Goal: Task Accomplishment & Management: Manage account settings

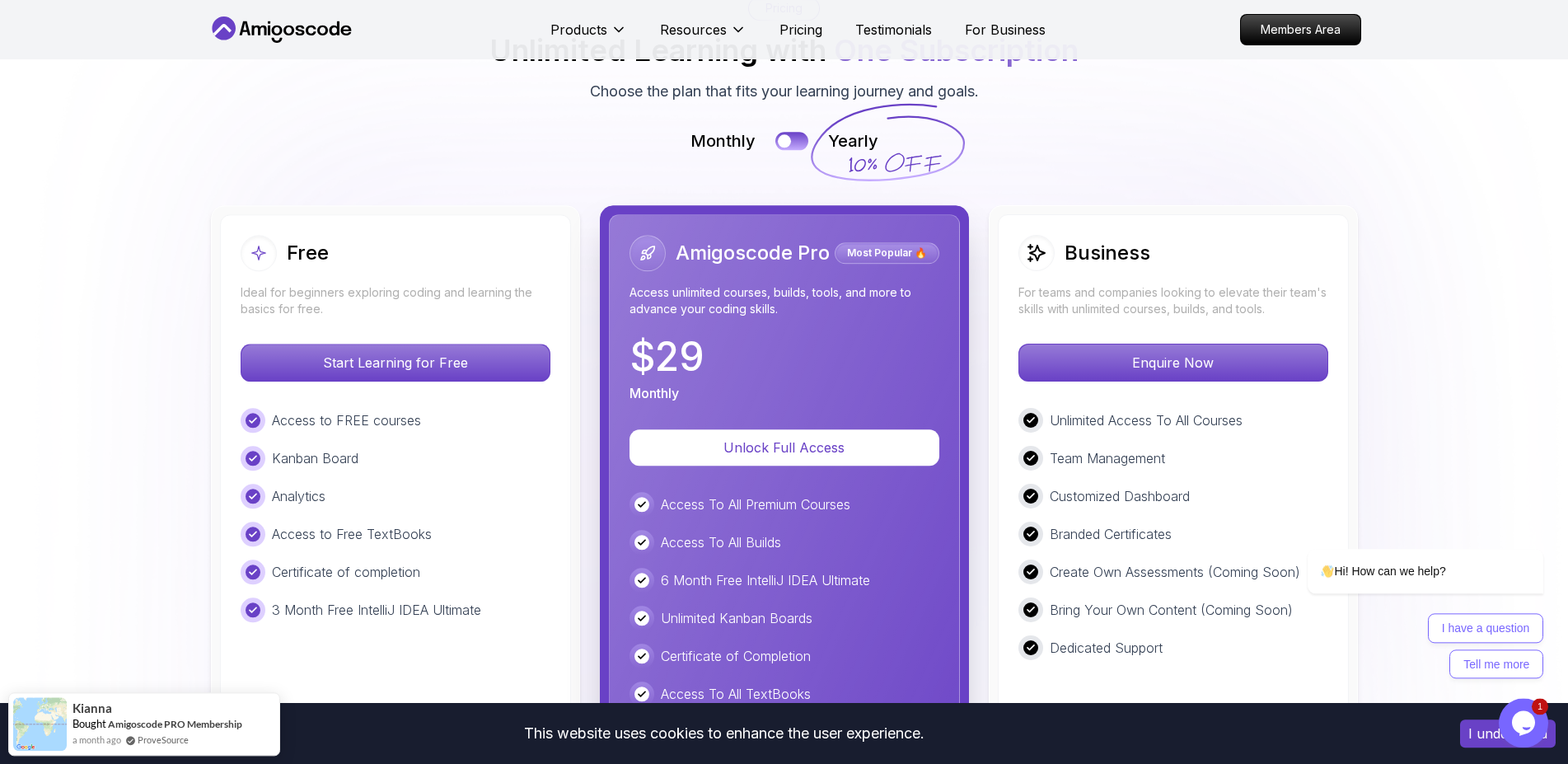
scroll to position [3619, 0]
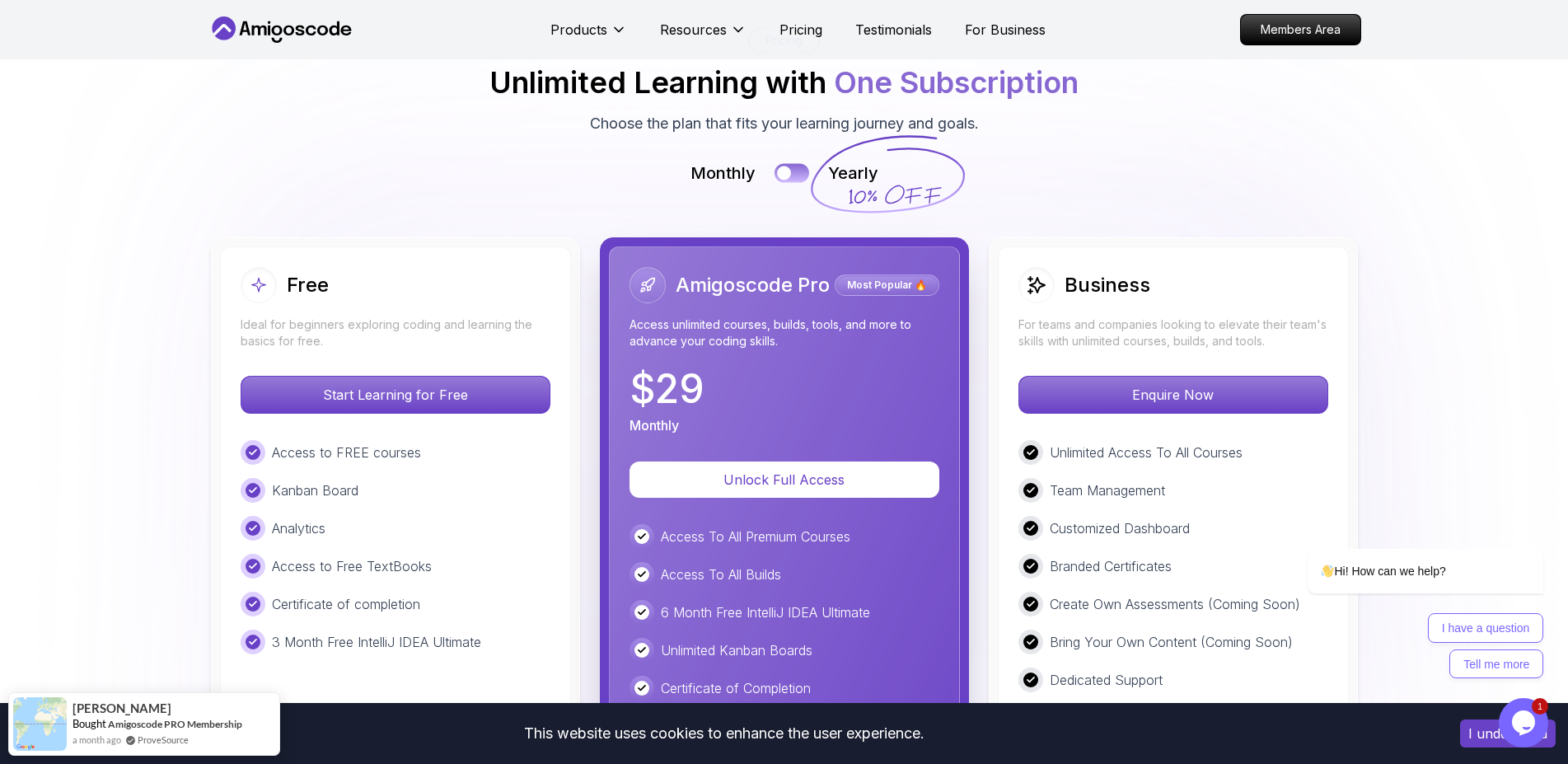
click at [795, 172] on button at bounding box center [792, 173] width 35 height 19
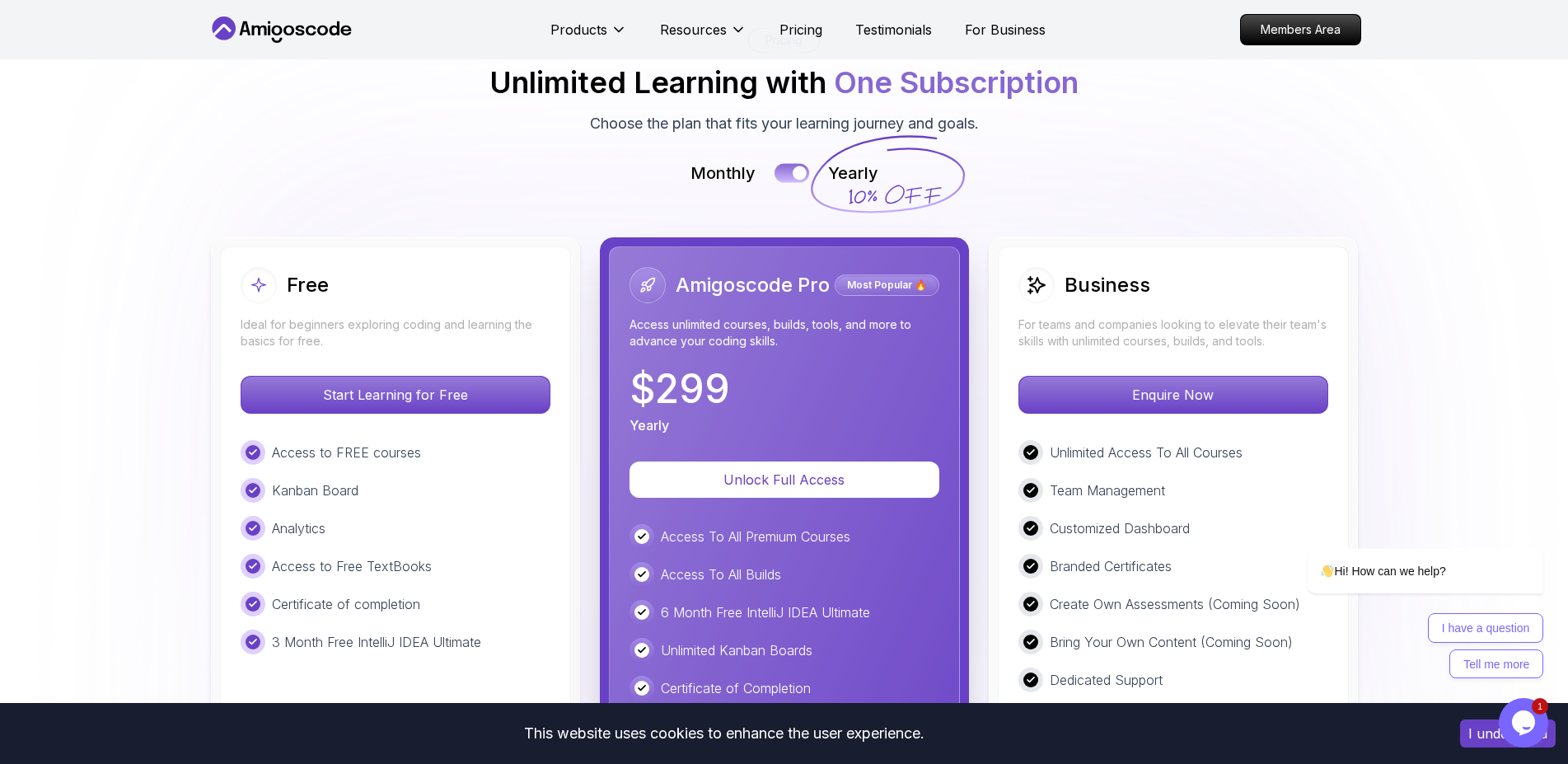
click at [800, 172] on div at bounding box center [800, 173] width 14 height 14
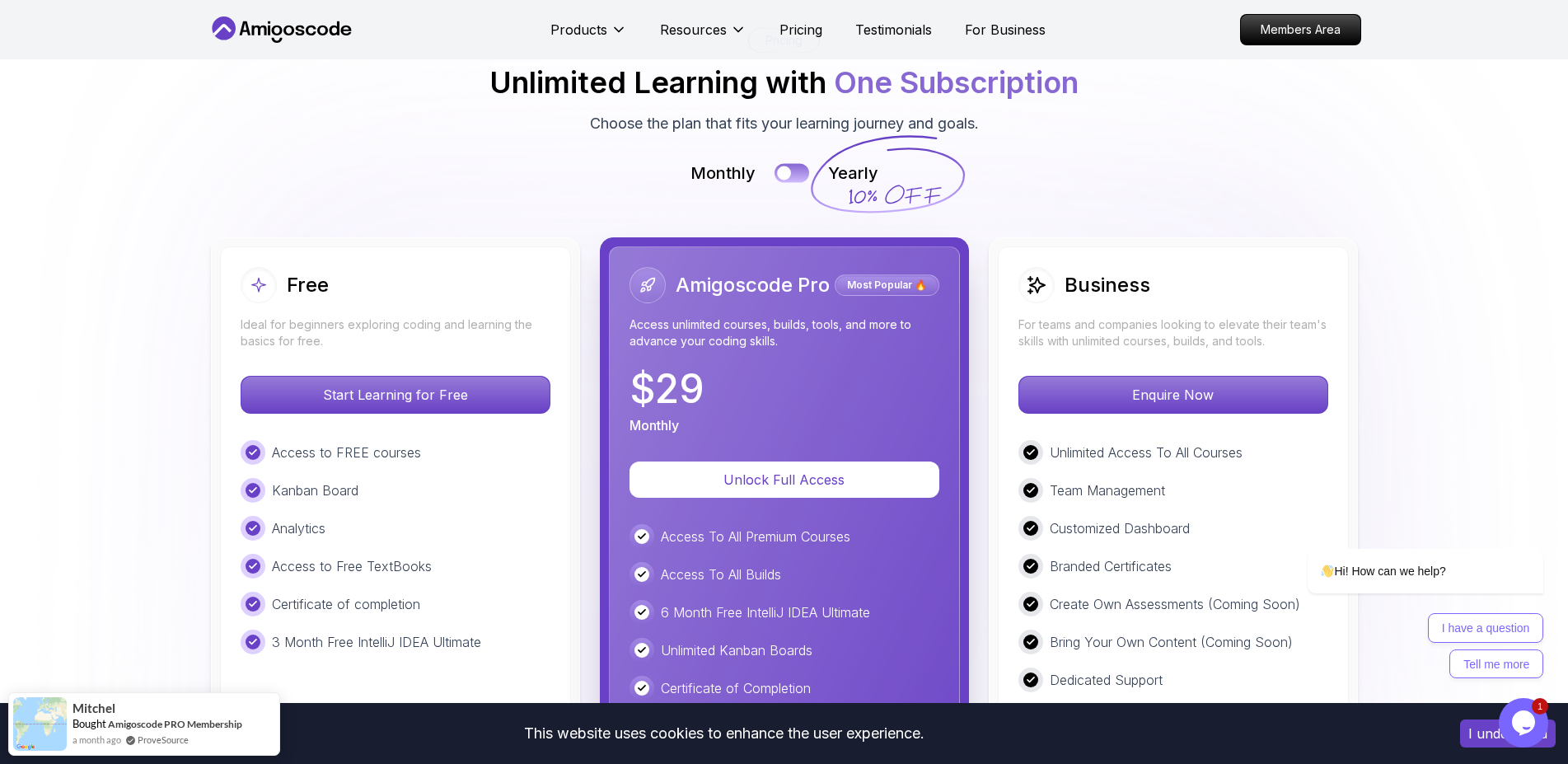
click at [800, 172] on button at bounding box center [792, 173] width 35 height 19
click at [800, 172] on div at bounding box center [800, 173] width 14 height 14
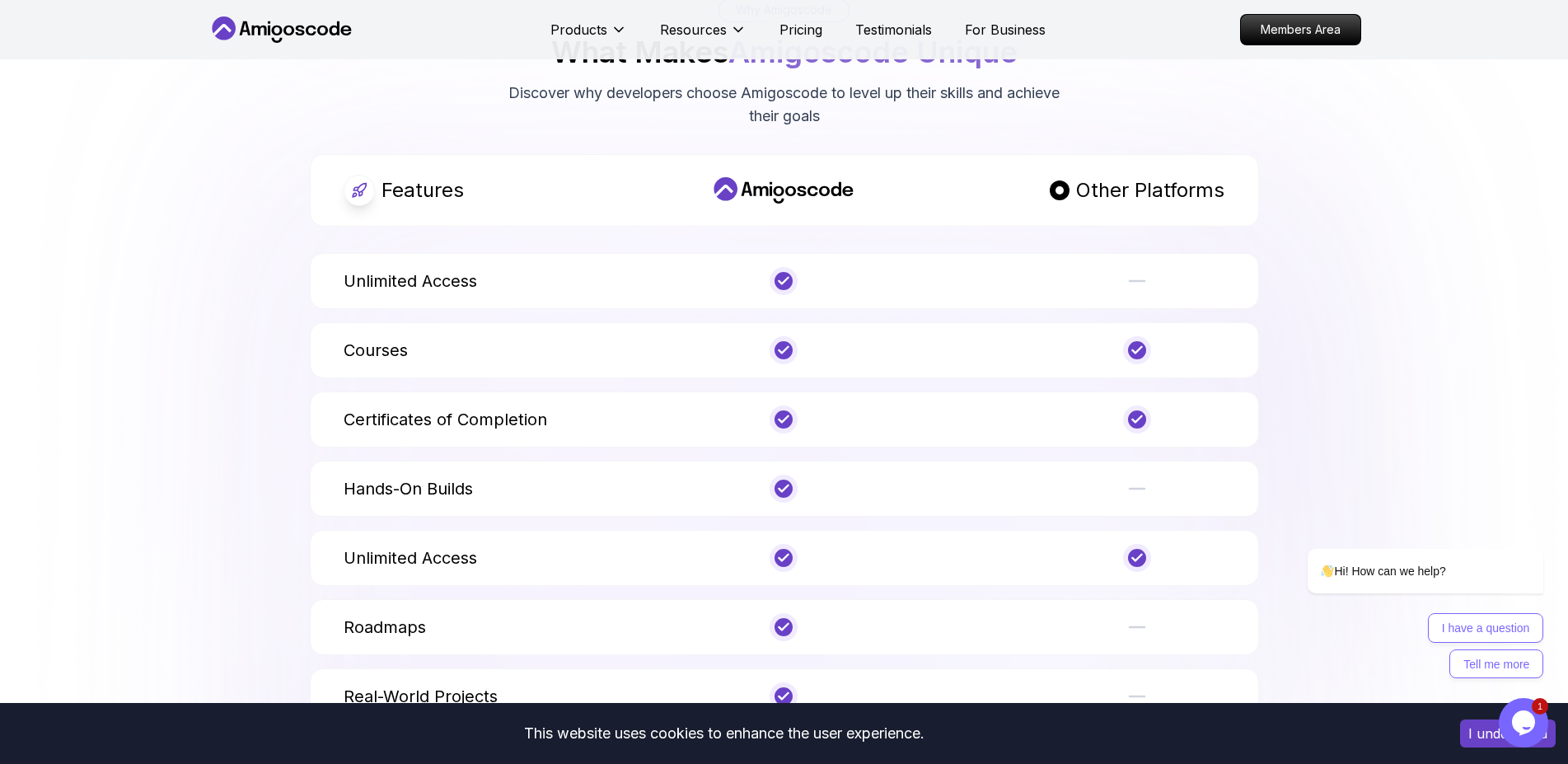
scroll to position [5553, 0]
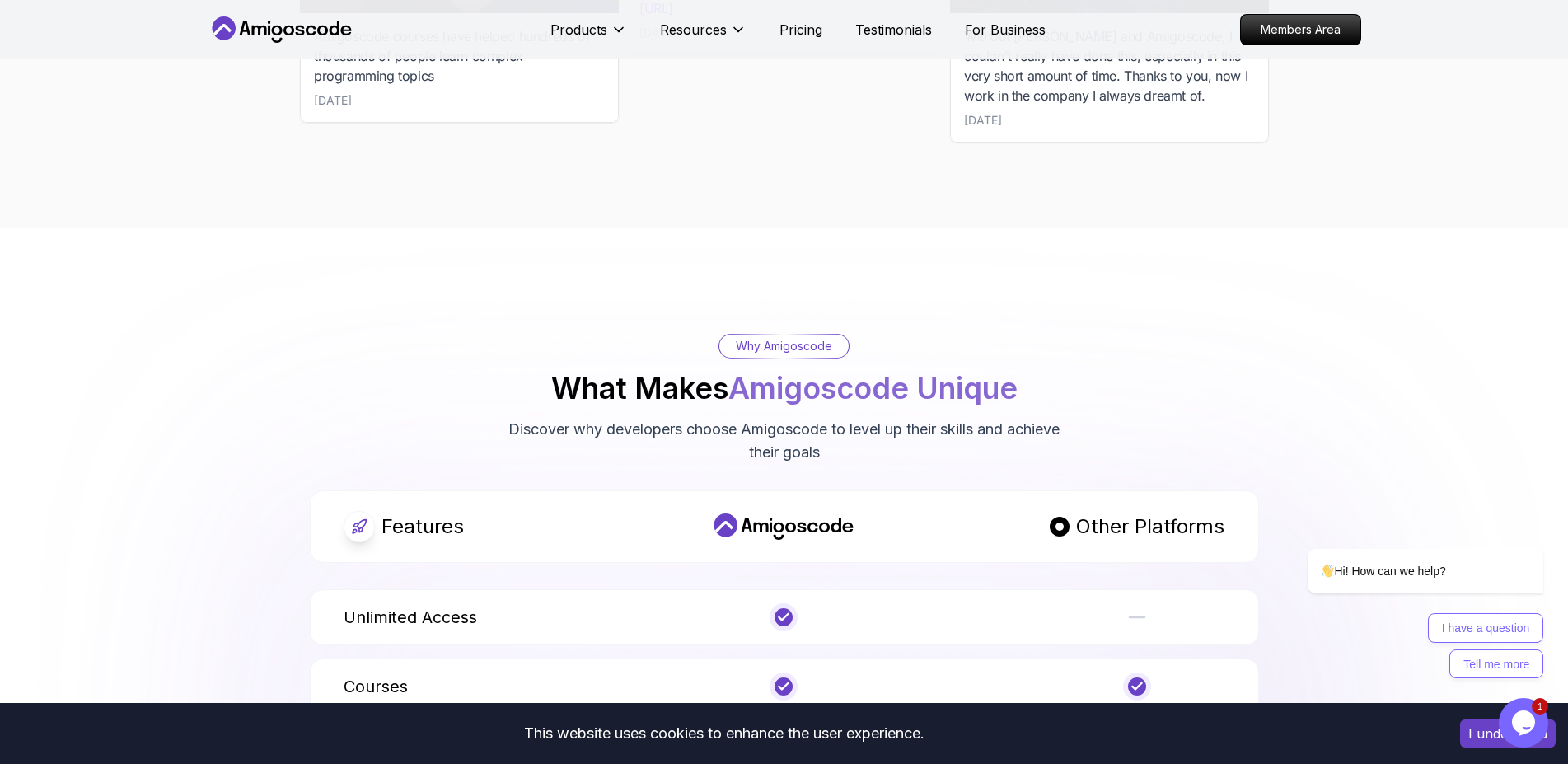
click at [315, 31] on icon at bounding box center [282, 30] width 149 height 26
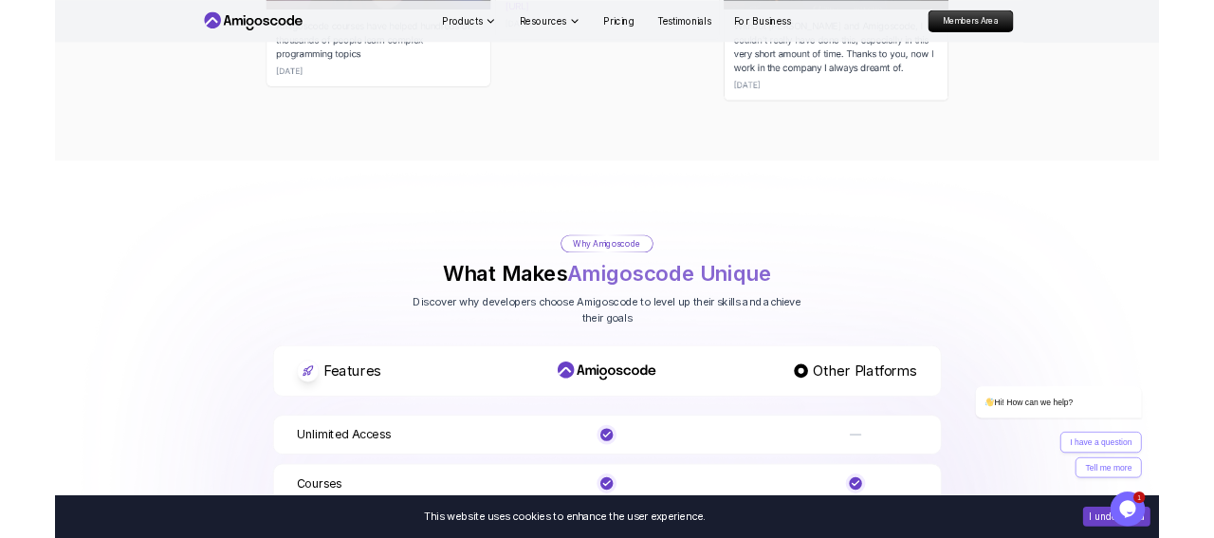
scroll to position [0, 0]
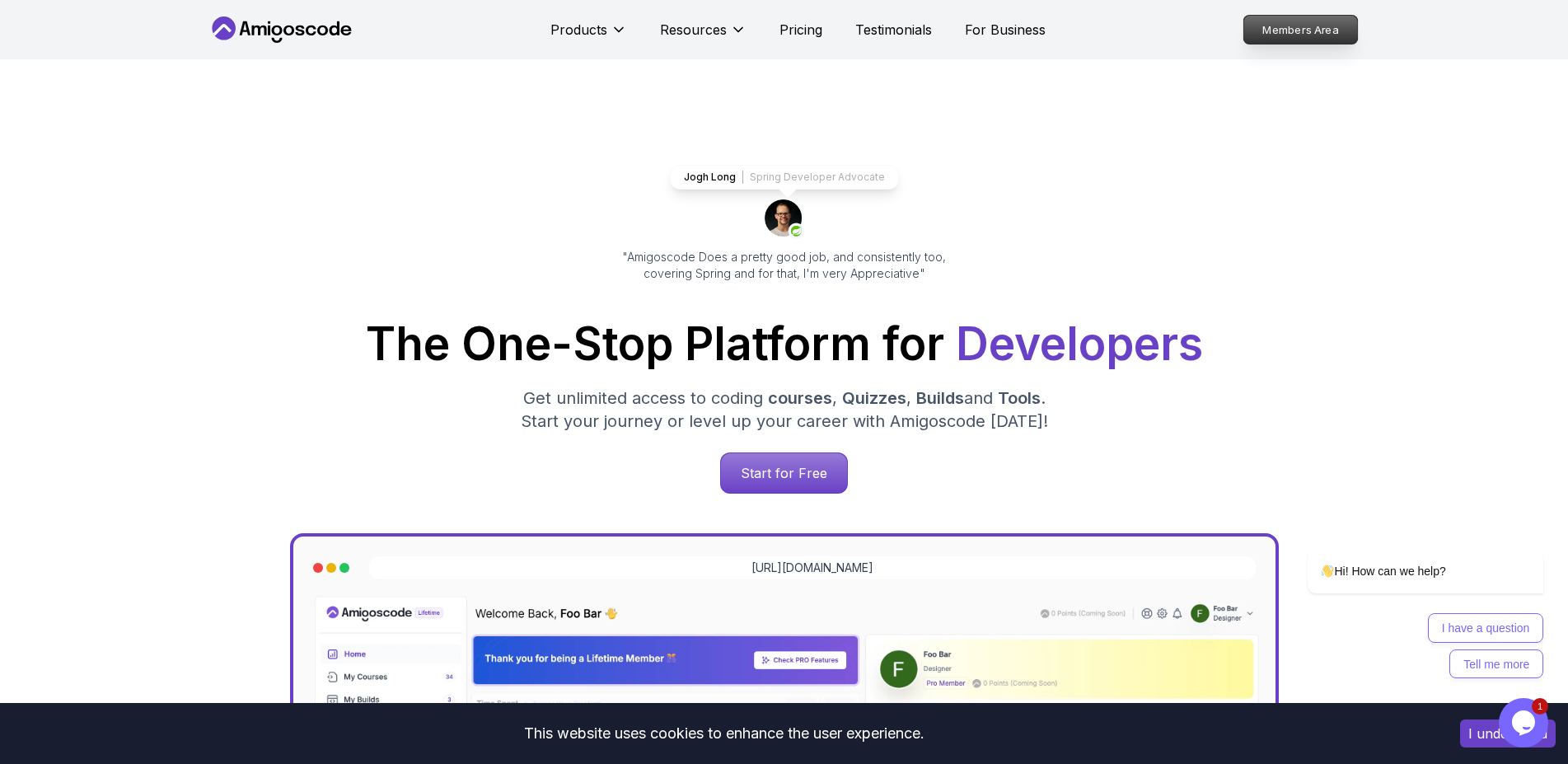
click at [1303, 29] on p "Members Area" at bounding box center [1300, 30] width 114 height 28
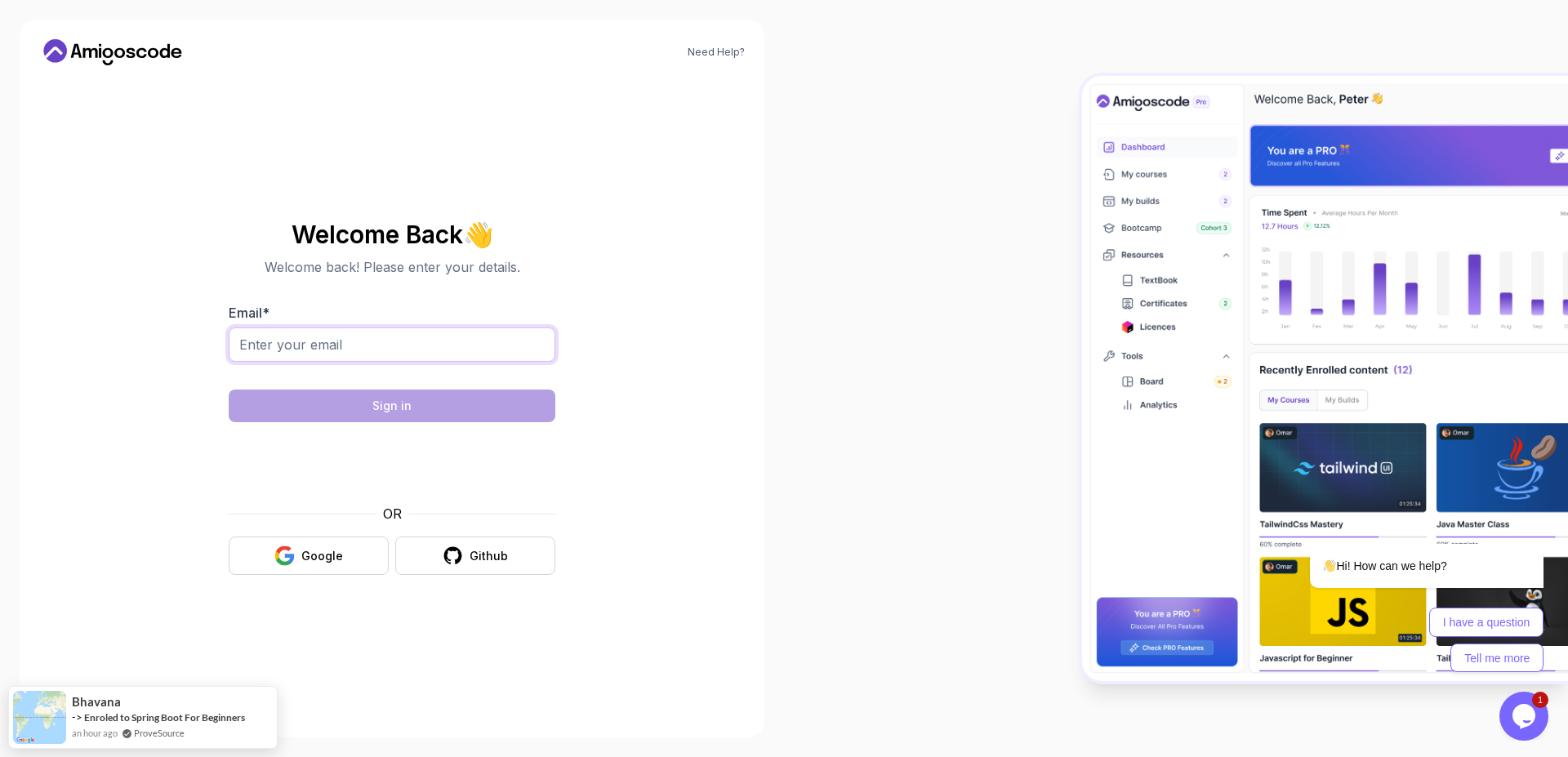
click at [391, 336] on input "Email *" at bounding box center [391, 344] width 327 height 34
click at [326, 346] on input "Email *" at bounding box center [391, 344] width 327 height 34
type input "[EMAIL_ADDRESS][DOMAIN_NAME]"
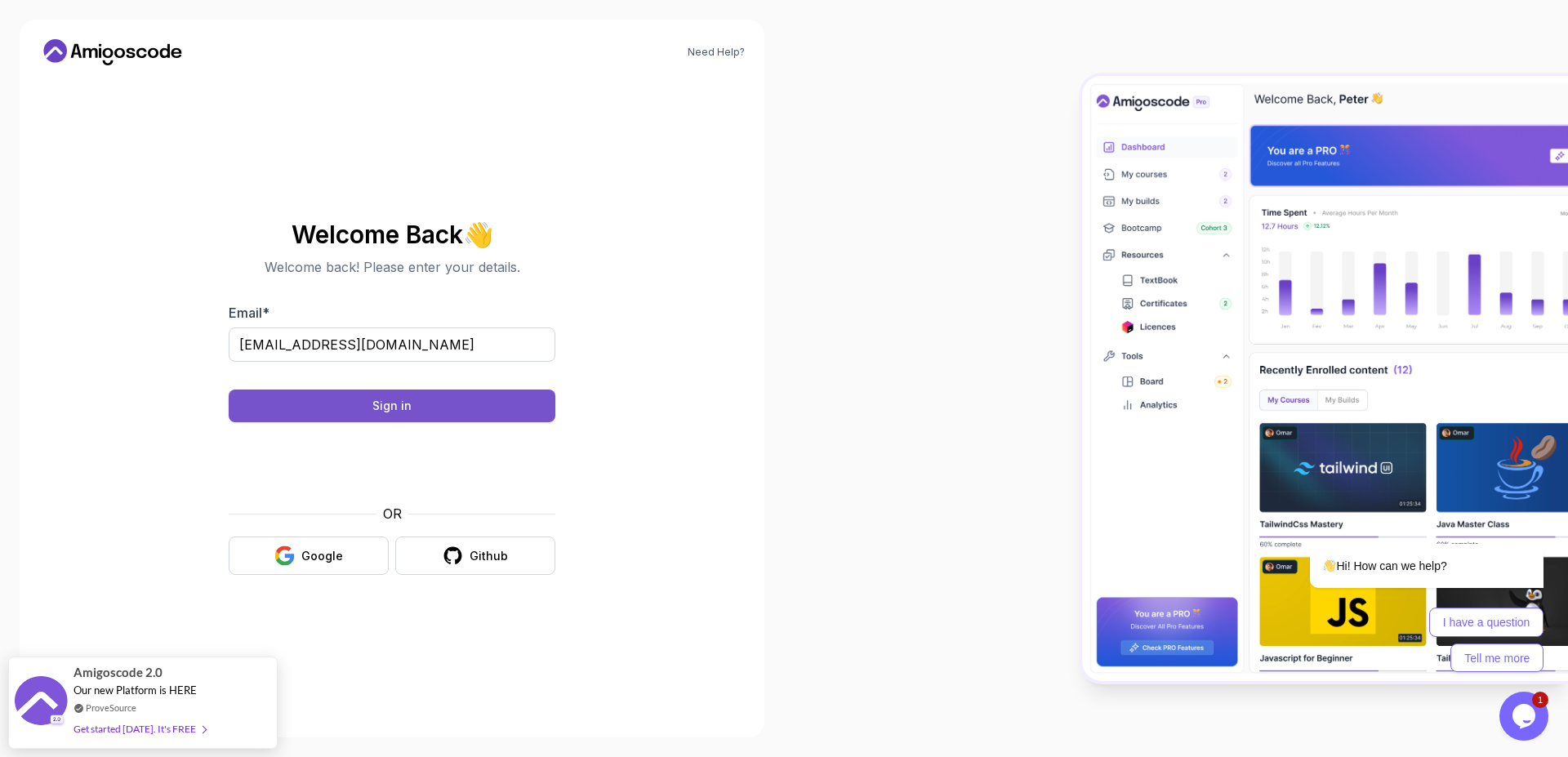
click at [465, 405] on button "Sign in" at bounding box center [391, 406] width 327 height 33
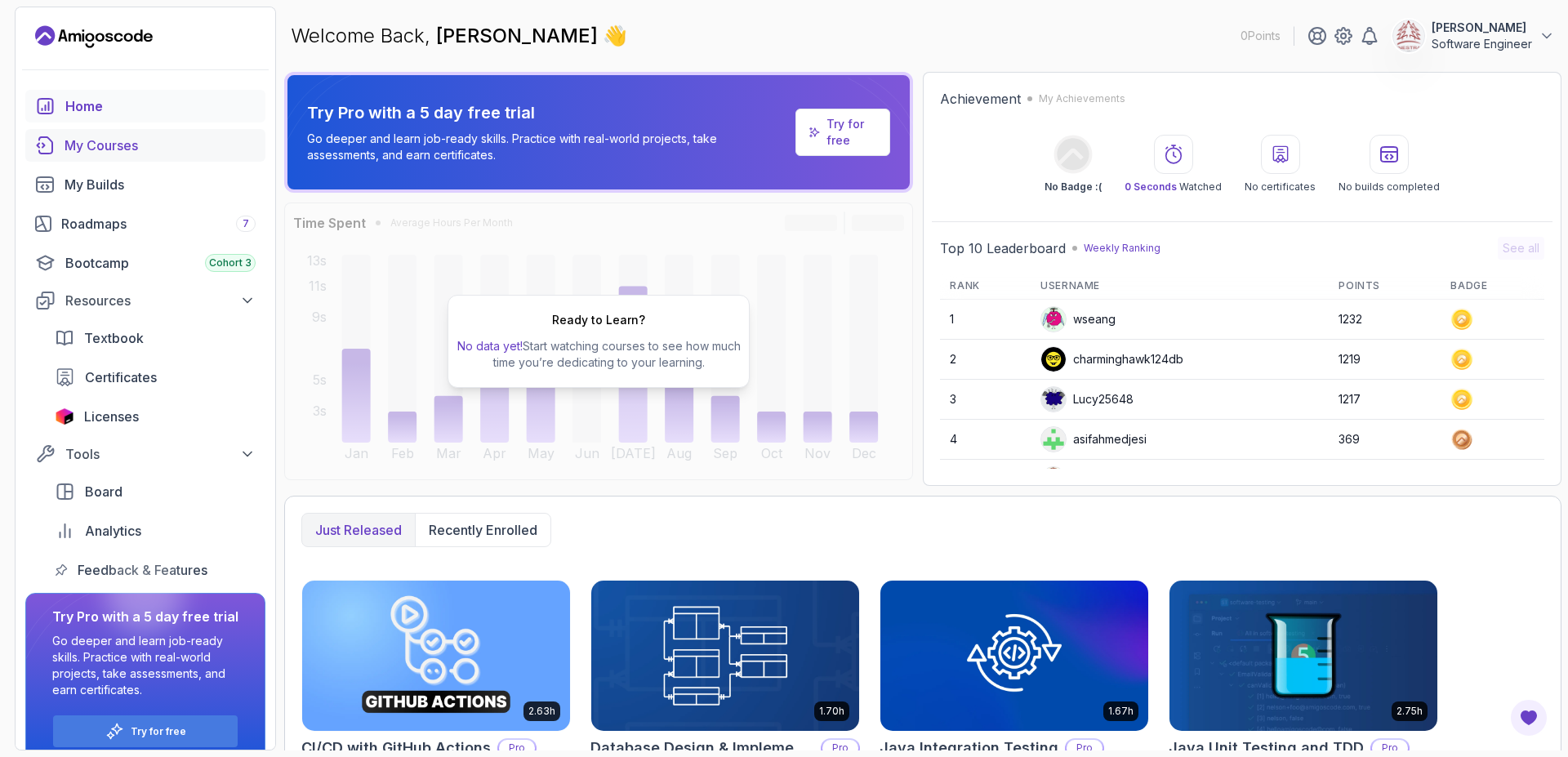
click at [129, 143] on div "My Courses" at bounding box center [160, 145] width 191 height 20
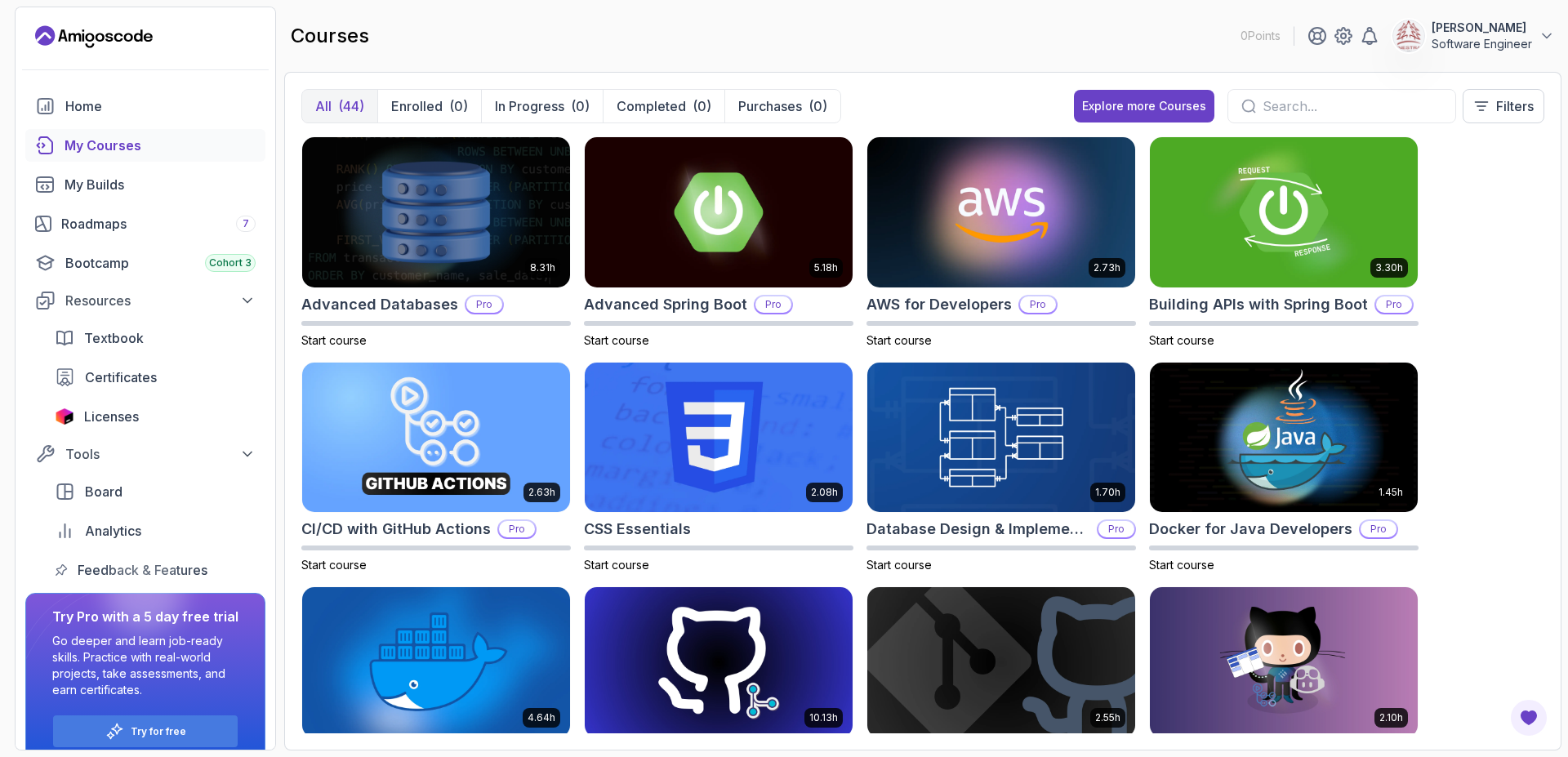
click at [1546, 27] on button "[PERSON_NAME] Software Engineer" at bounding box center [1474, 36] width 163 height 33
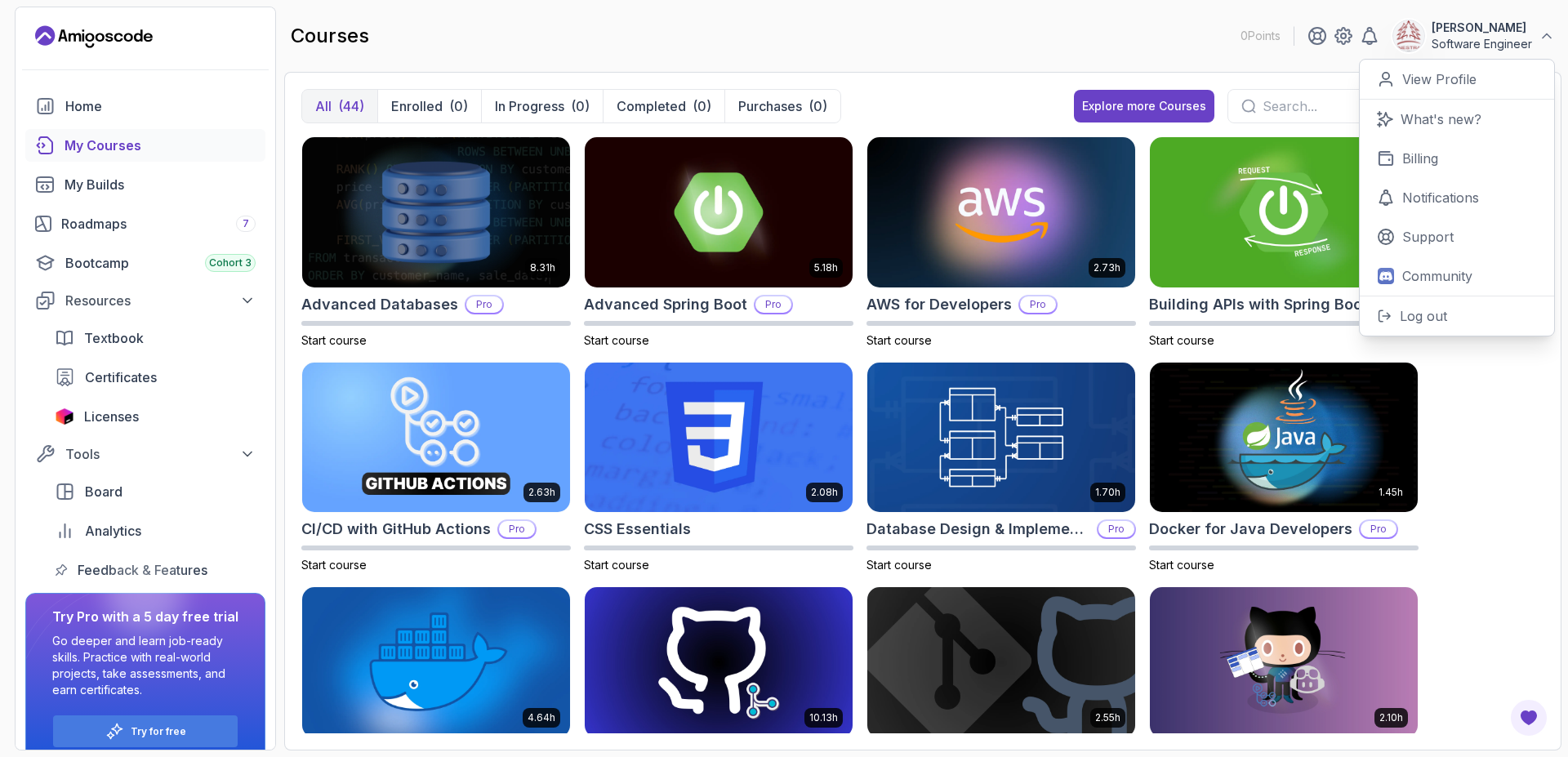
click at [1546, 27] on button "Tran Van Thong Software Engineer" at bounding box center [1474, 36] width 163 height 33
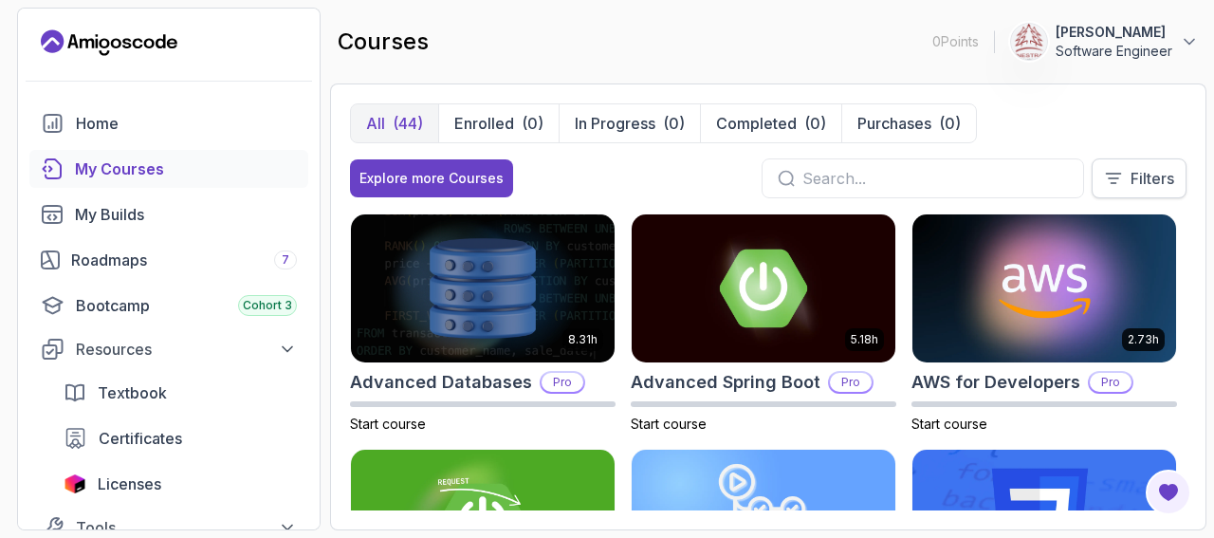
click at [1143, 174] on p "Filters" at bounding box center [1152, 178] width 44 height 23
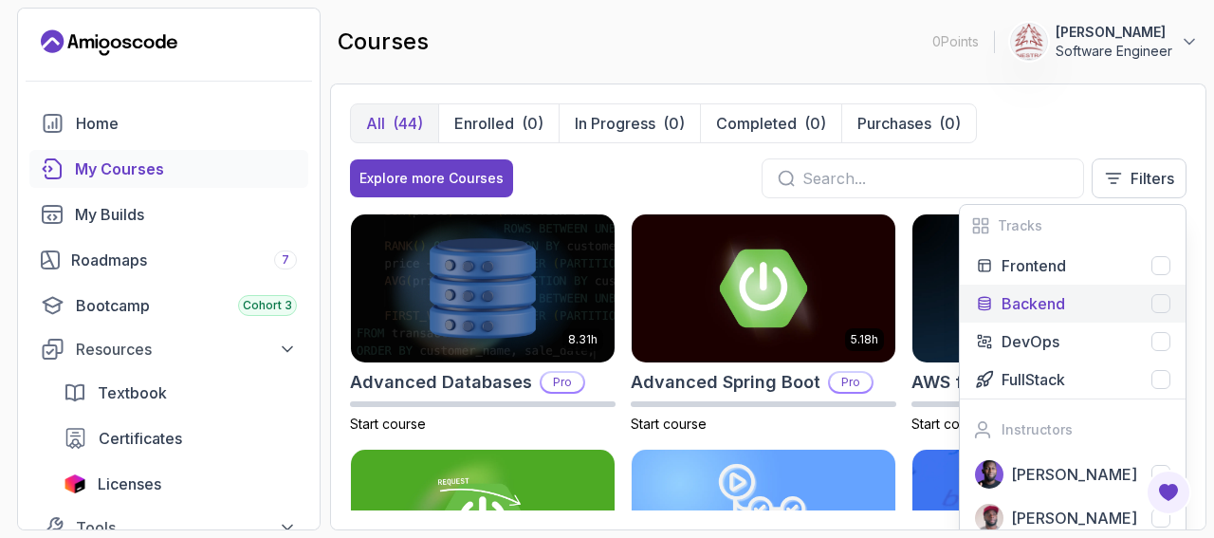
click at [1052, 302] on p "Backend" at bounding box center [1033, 303] width 64 height 23
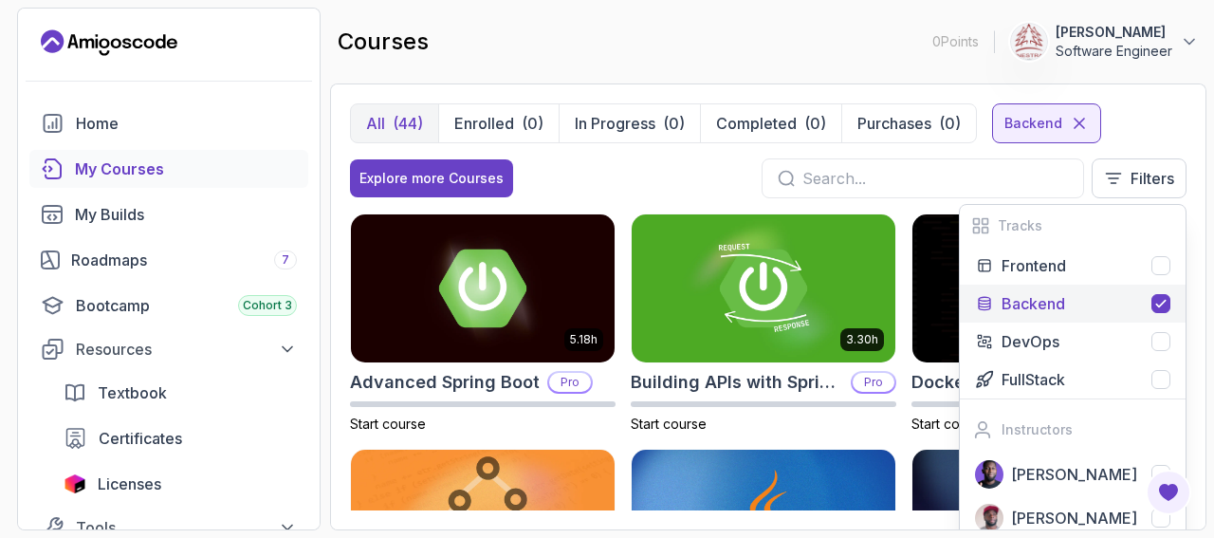
click at [629, 179] on div "Explore more Courses Filters Tracks Frontend Backend DevOps FullStack Instructo…" at bounding box center [768, 178] width 836 height 40
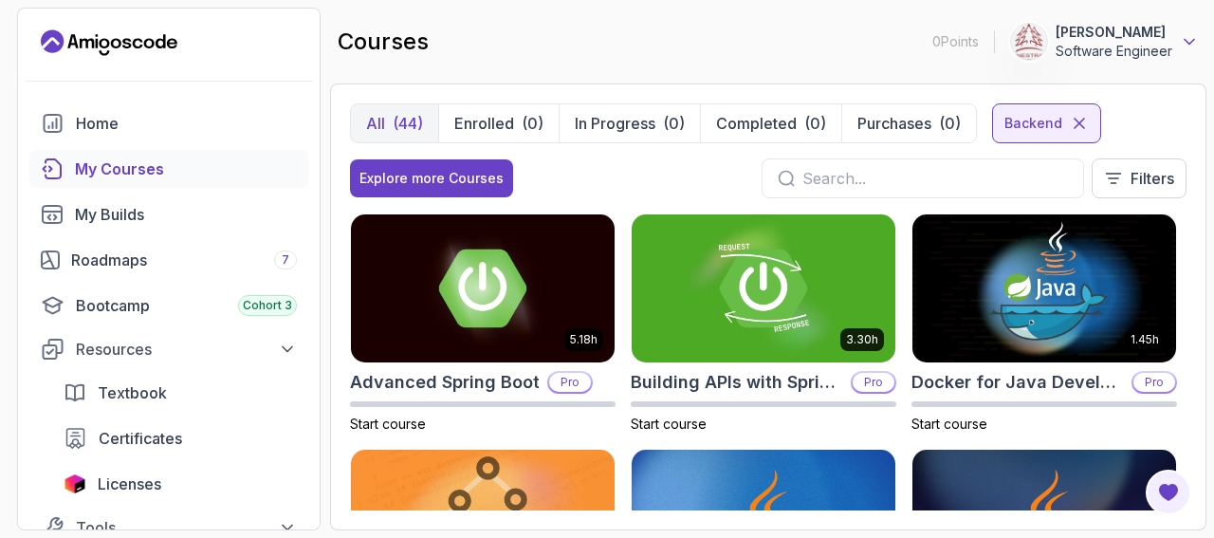
click at [1180, 38] on icon at bounding box center [1189, 41] width 19 height 19
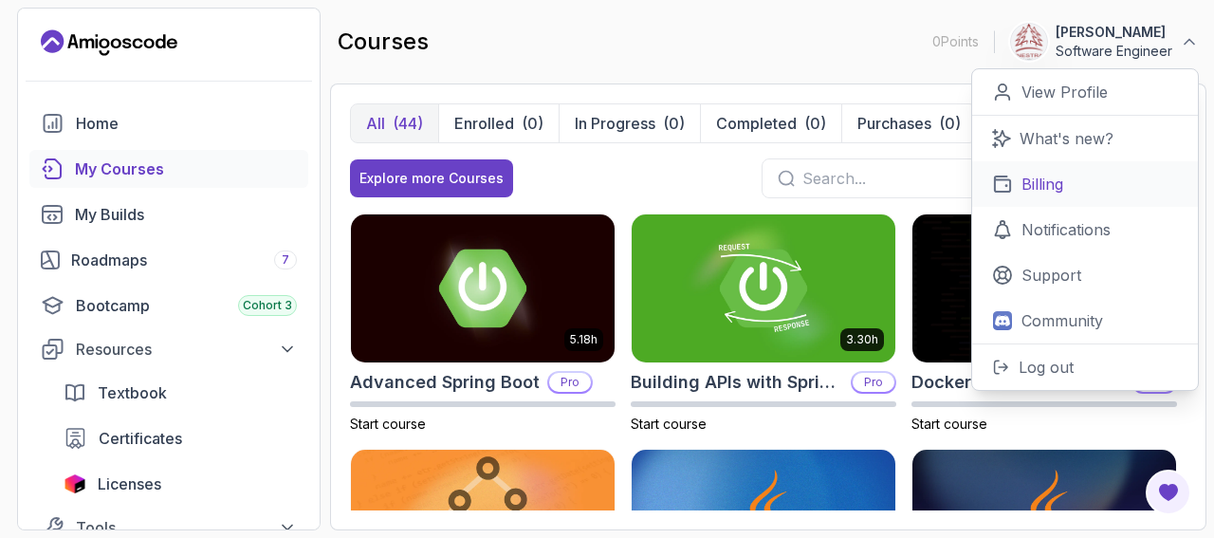
click at [1053, 181] on p "Billing" at bounding box center [1042, 184] width 42 height 23
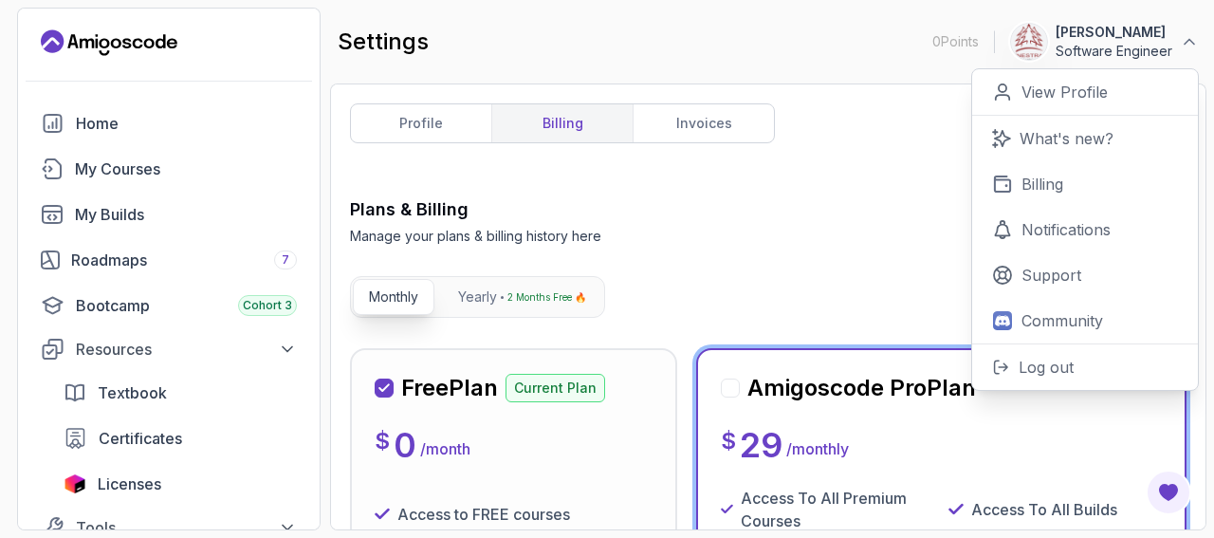
click at [816, 226] on div "Plans & Billing Manage your plans & billing history here Need Help?" at bounding box center [768, 220] width 836 height 49
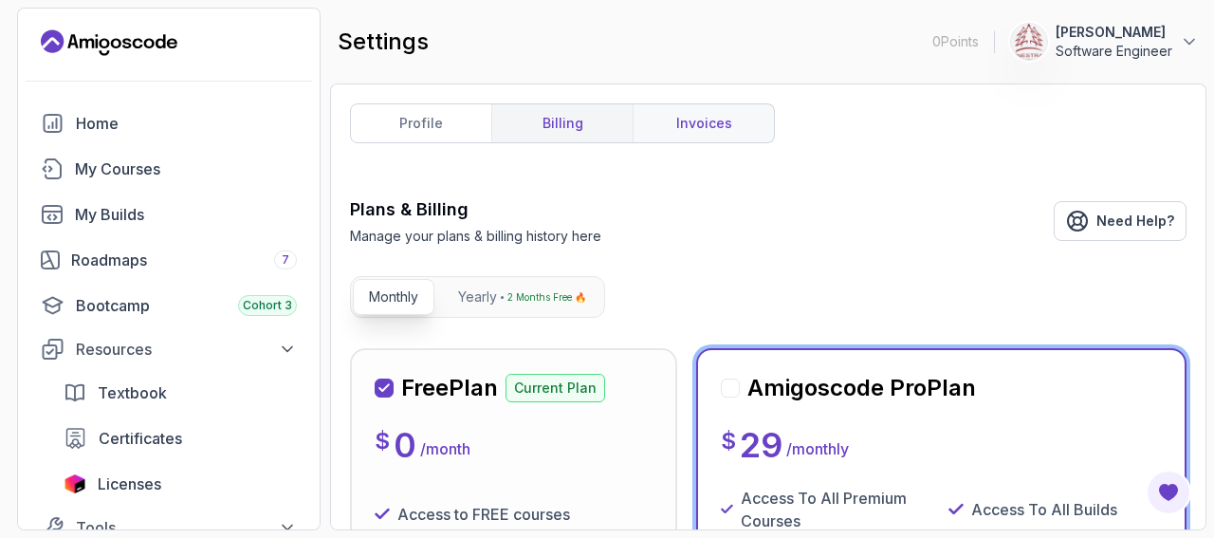
click at [683, 120] on link "invoices" at bounding box center [702, 123] width 141 height 38
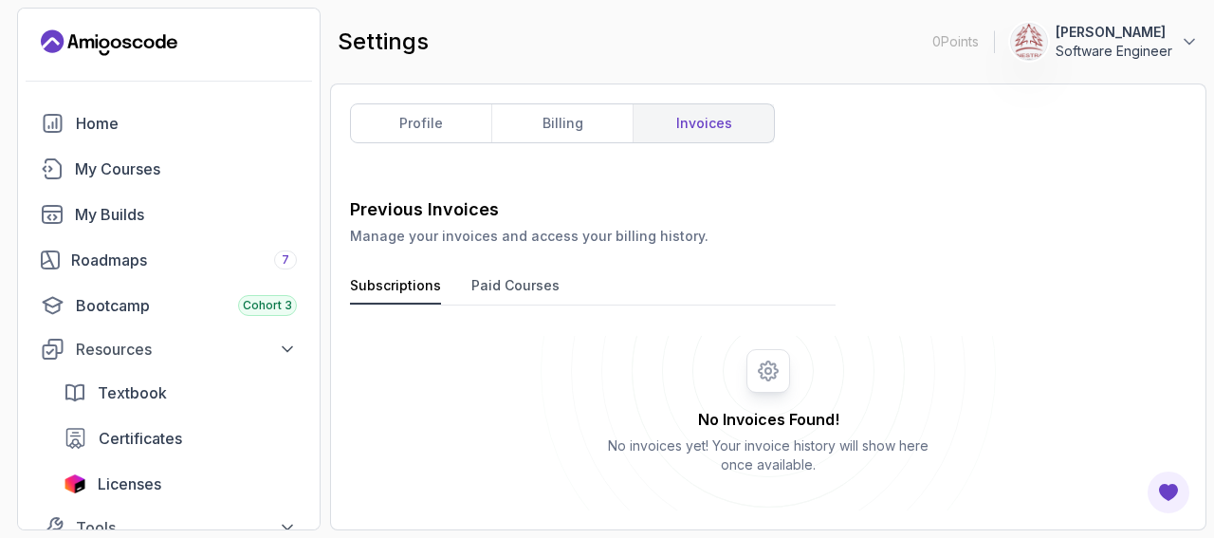
click at [545, 284] on button "Paid Courses" at bounding box center [515, 290] width 88 height 28
click at [76, 43] on icon "Landing page" at bounding box center [72, 41] width 10 height 14
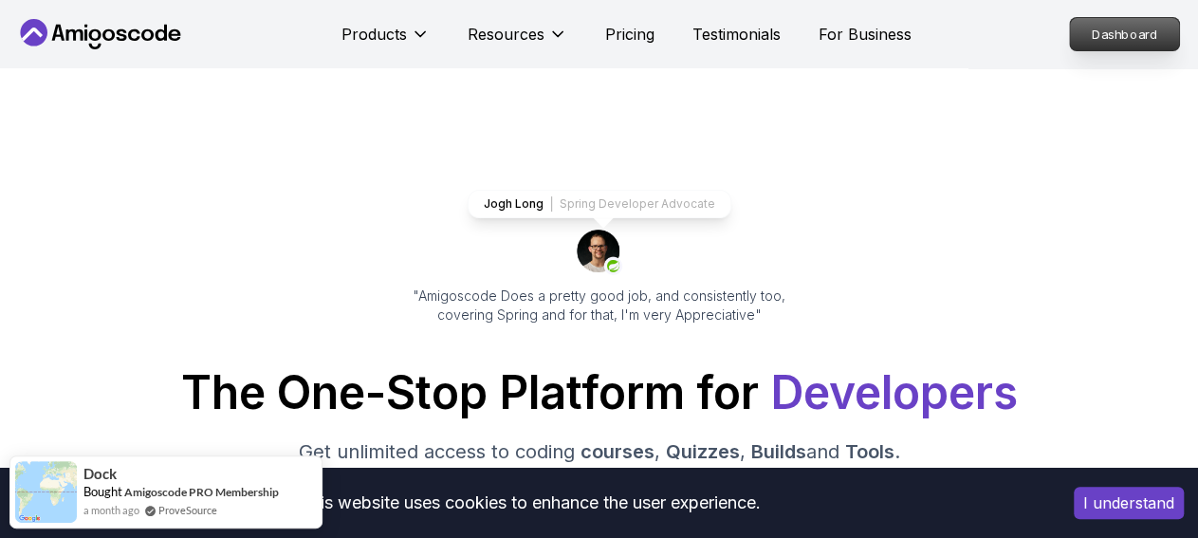
click at [1133, 35] on p "Dashboard" at bounding box center [1124, 34] width 109 height 32
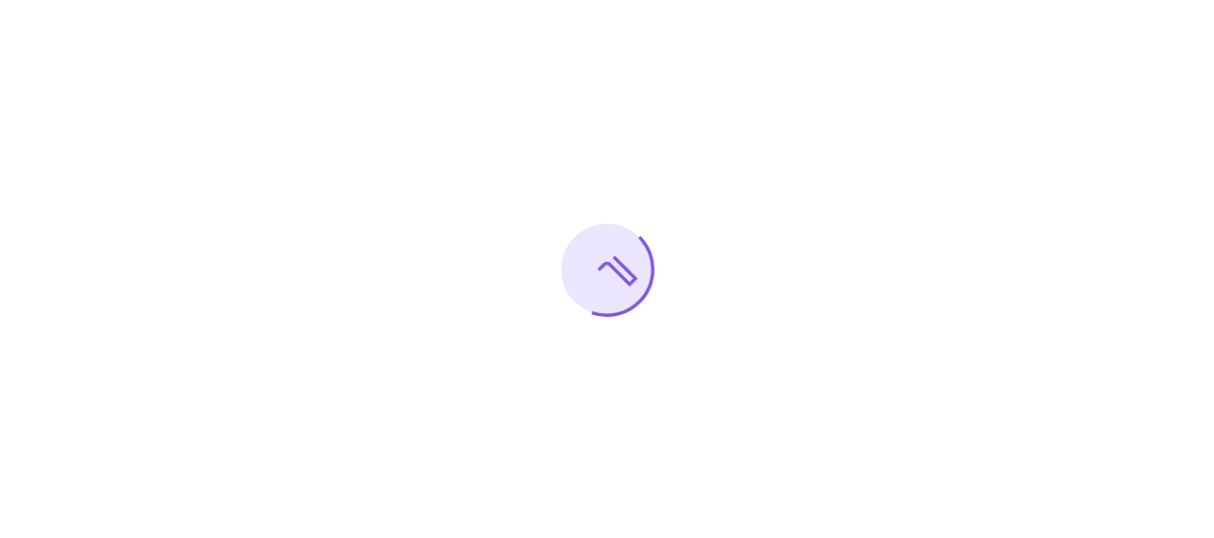
click at [852, 273] on div at bounding box center [607, 269] width 1214 height 538
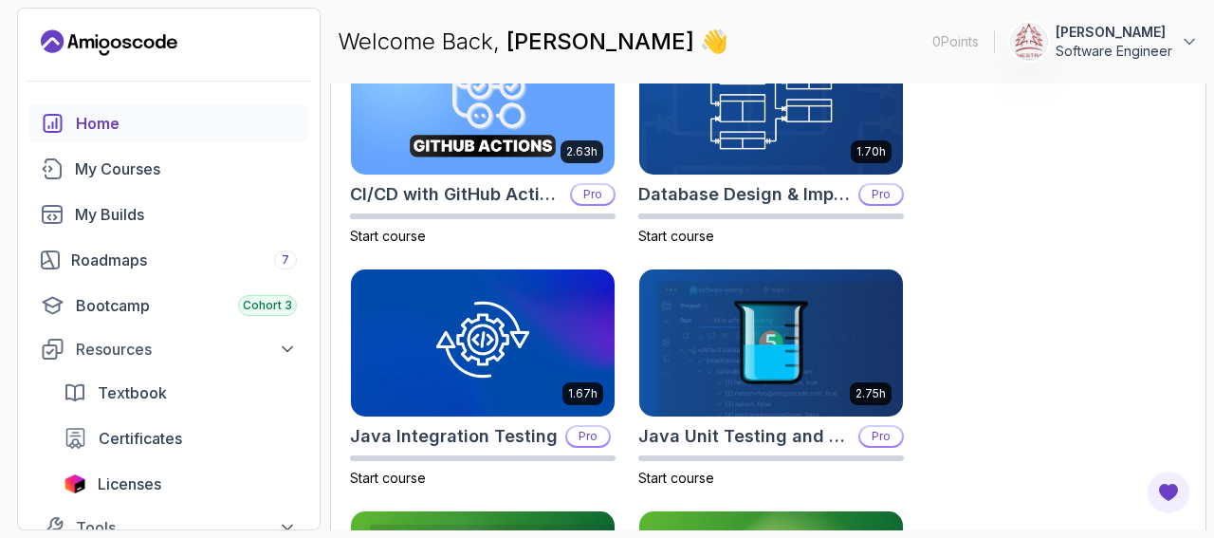
scroll to position [220, 0]
